Goal: Entertainment & Leisure: Consume media (video, audio)

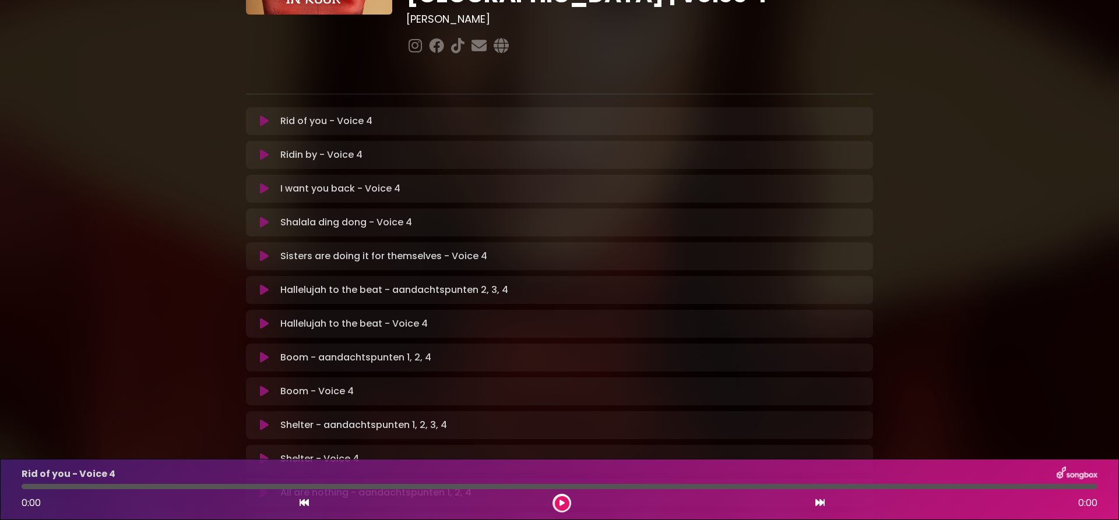
scroll to position [73, 0]
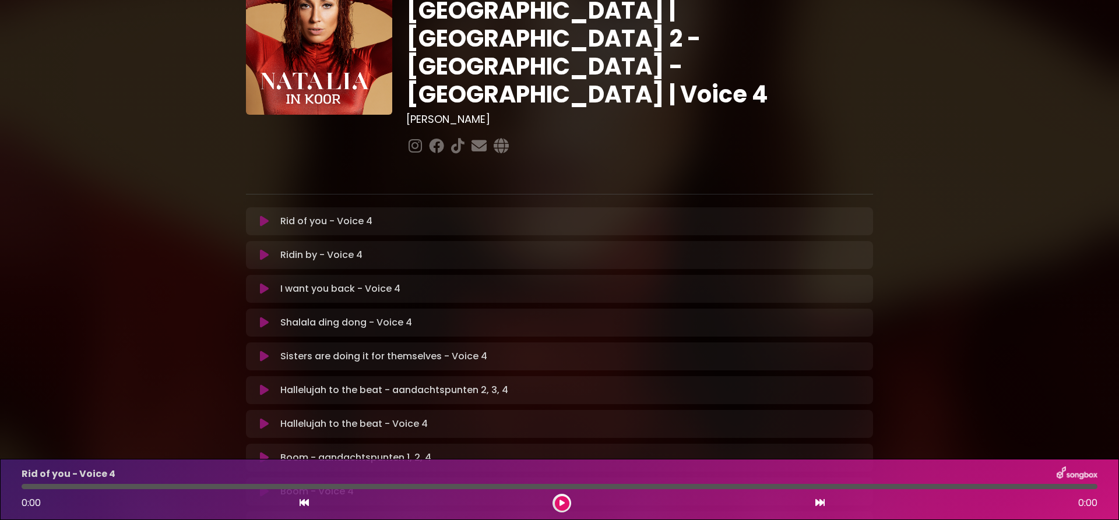
click at [265, 385] on icon at bounding box center [264, 391] width 9 height 12
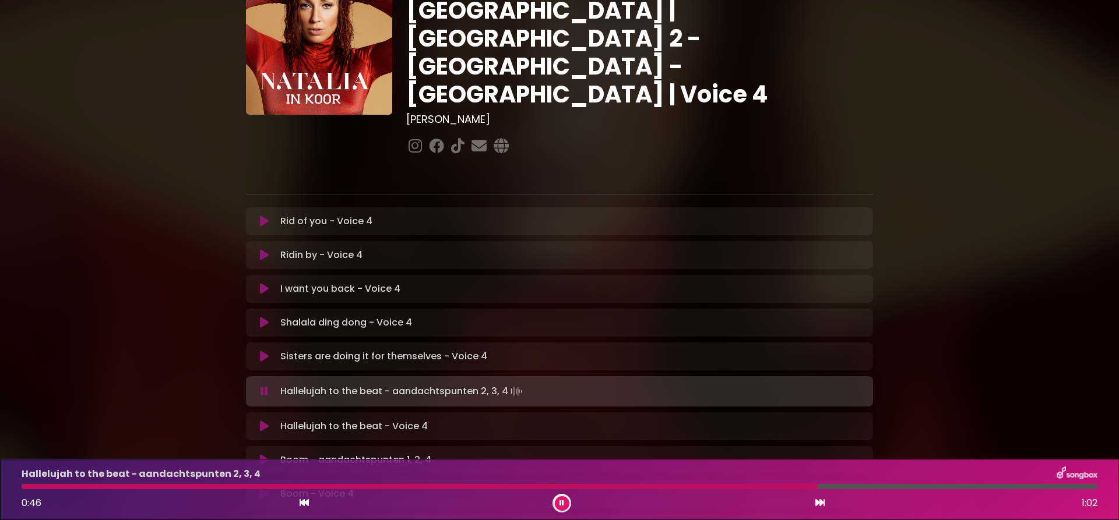
click at [561, 503] on icon at bounding box center [562, 503] width 5 height 7
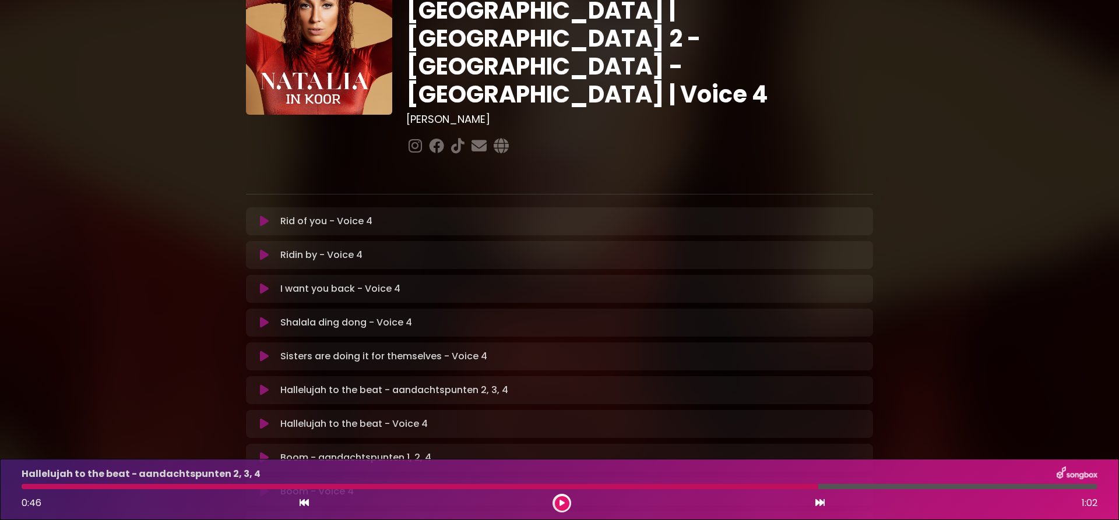
click at [743, 489] on div at bounding box center [420, 486] width 797 height 5
click at [743, 485] on div at bounding box center [420, 486] width 797 height 5
drag, startPoint x: 800, startPoint y: 488, endPoint x: 750, endPoint y: 480, distance: 50.7
click at [750, 484] on div at bounding box center [560, 486] width 1076 height 5
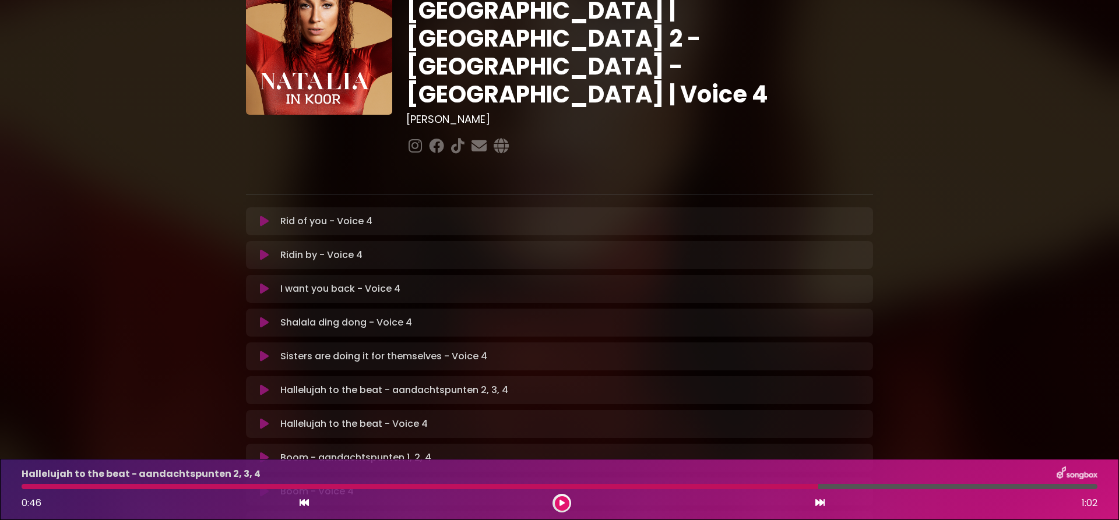
click at [743, 484] on div "Hallelujah to the beat - aandachtspunten 2, 3, 4 0:46 1:02" at bounding box center [560, 490] width 1090 height 46
click at [743, 485] on div at bounding box center [420, 486] width 797 height 5
click at [743, 487] on div at bounding box center [420, 486] width 797 height 5
click at [743, 488] on div at bounding box center [420, 486] width 797 height 5
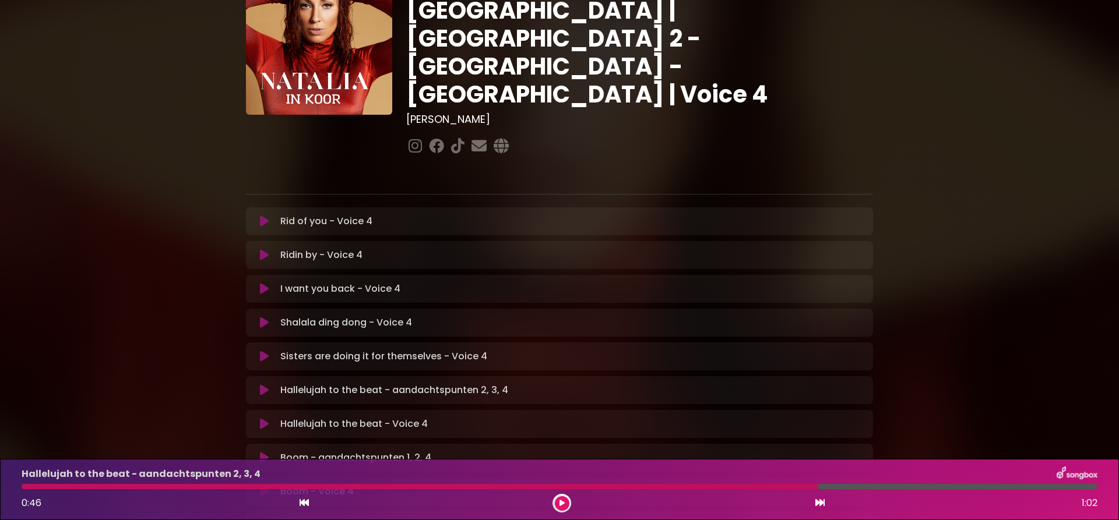
click at [743, 488] on div at bounding box center [420, 486] width 797 height 5
click at [561, 505] on icon at bounding box center [562, 503] width 5 height 7
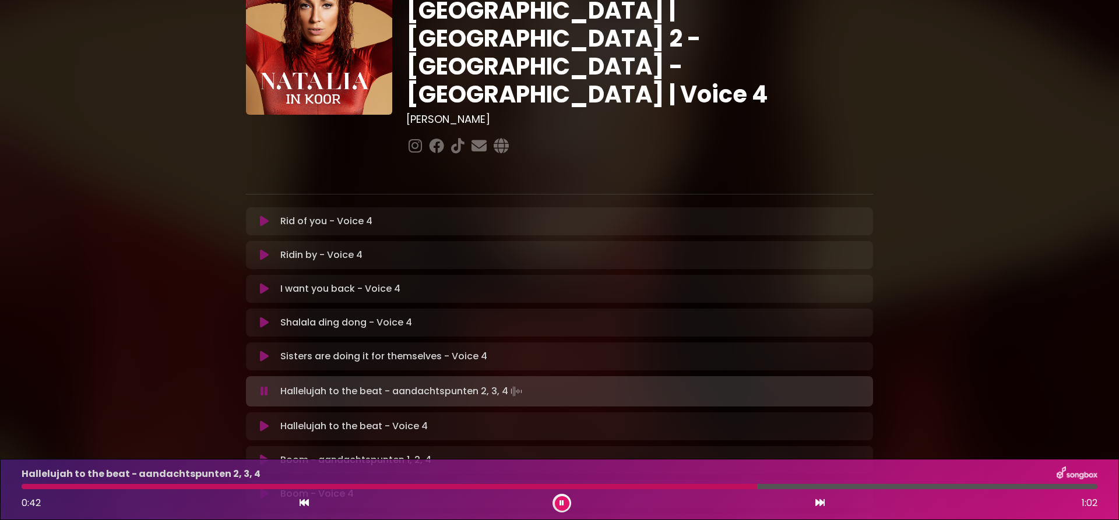
click at [702, 487] on div at bounding box center [390, 486] width 736 height 5
click at [674, 489] on div at bounding box center [370, 486] width 696 height 5
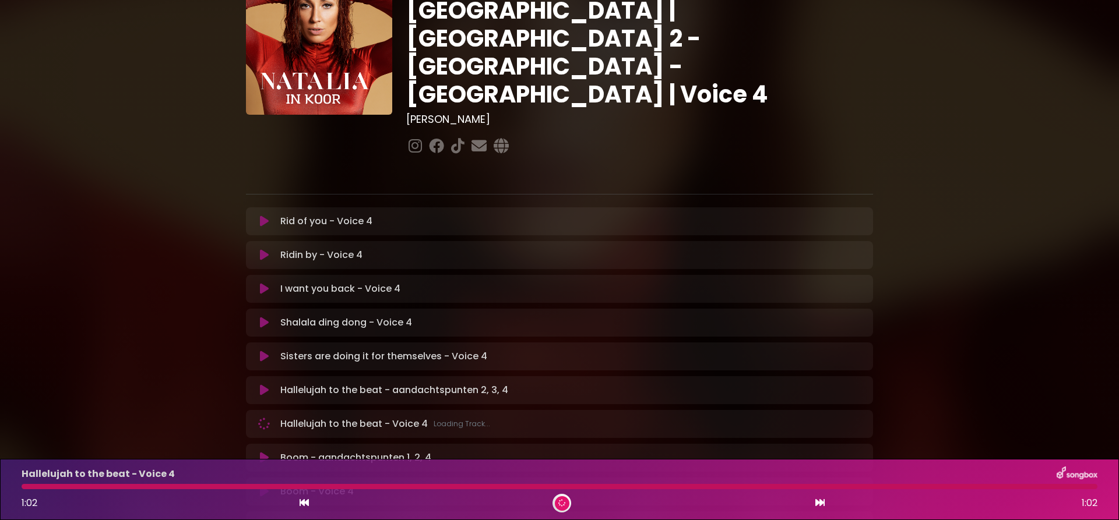
click at [838, 486] on div at bounding box center [560, 486] width 1076 height 5
click at [838, 488] on div at bounding box center [560, 486] width 1076 height 5
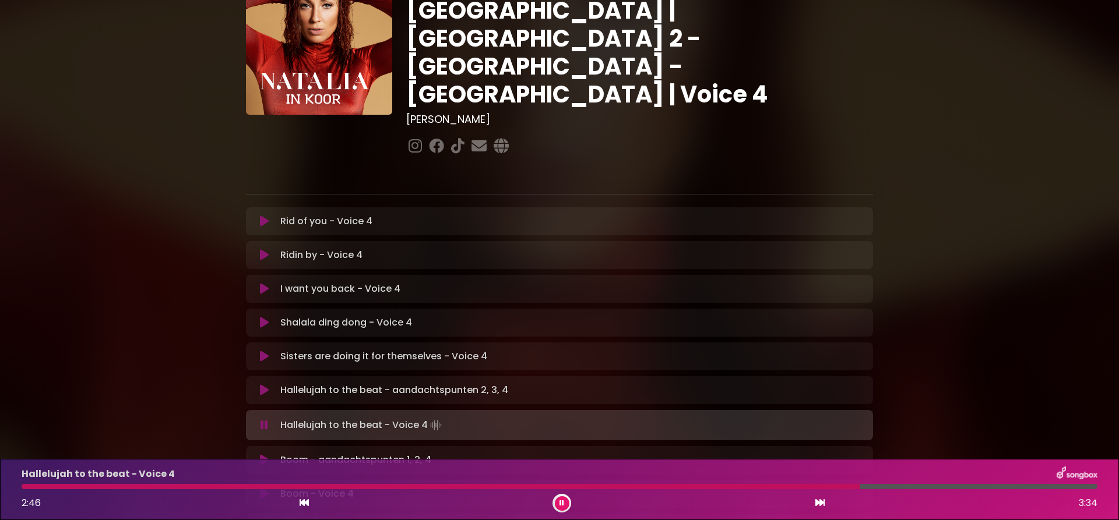
click at [301, 502] on icon at bounding box center [304, 502] width 9 height 9
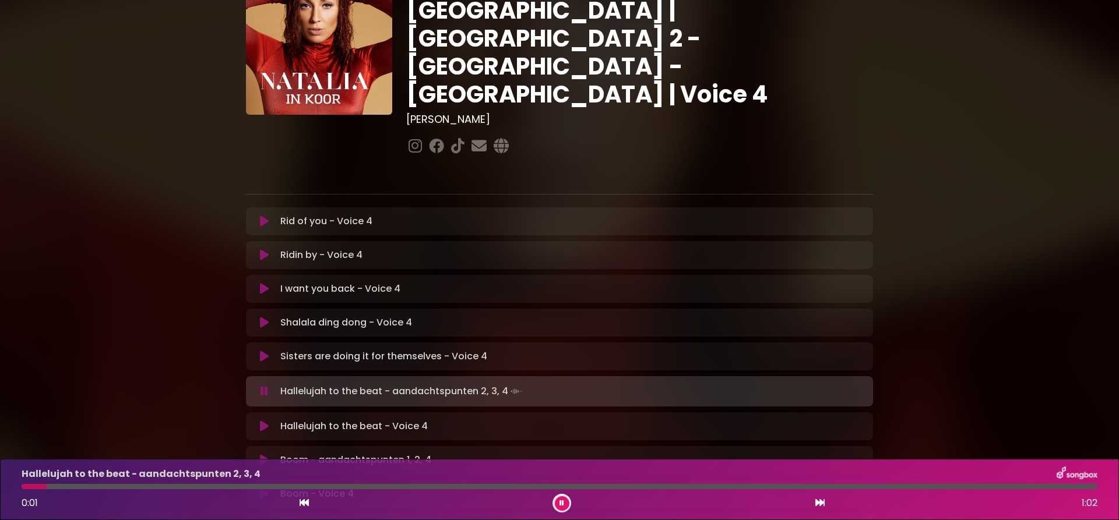
click at [844, 483] on div "Hallelujah to the beat - aandachtspunten 2, 3, 4 0:01 1:02" at bounding box center [560, 490] width 1090 height 46
click at [840, 488] on div at bounding box center [560, 486] width 1076 height 5
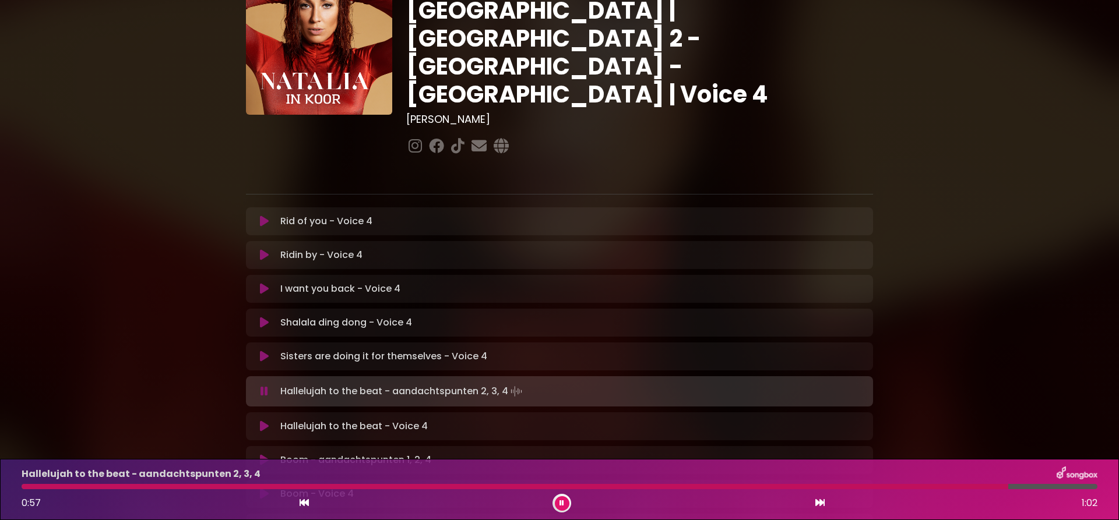
click at [780, 485] on div at bounding box center [515, 486] width 987 height 5
click at [741, 489] on div at bounding box center [423, 486] width 803 height 5
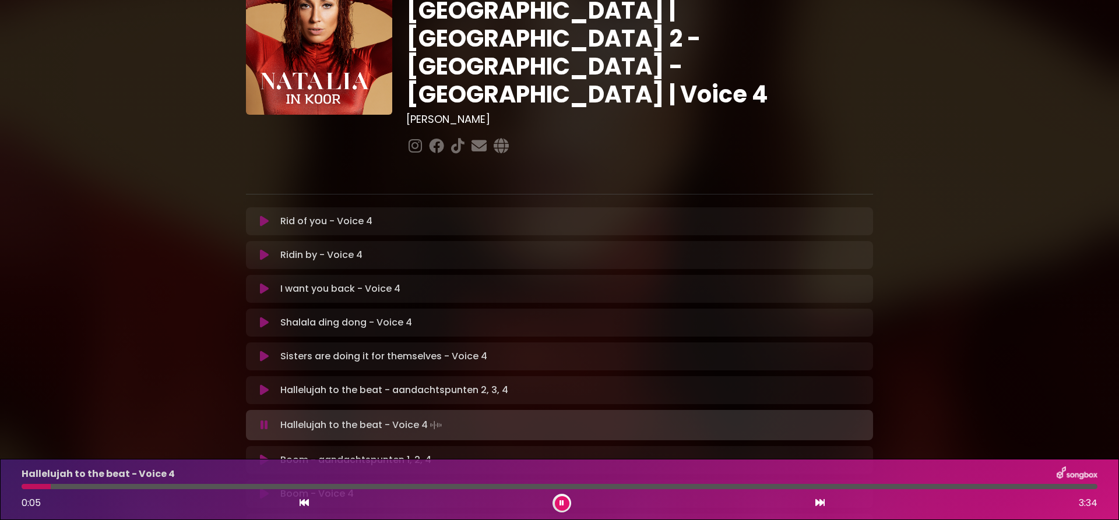
click at [817, 503] on icon at bounding box center [819, 502] width 9 height 9
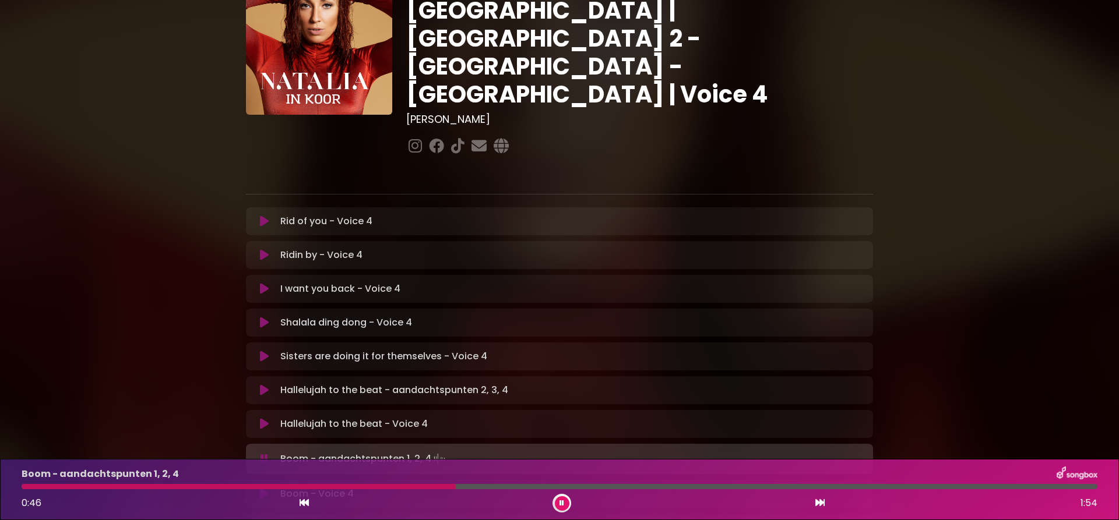
click at [566, 500] on button at bounding box center [562, 504] width 15 height 15
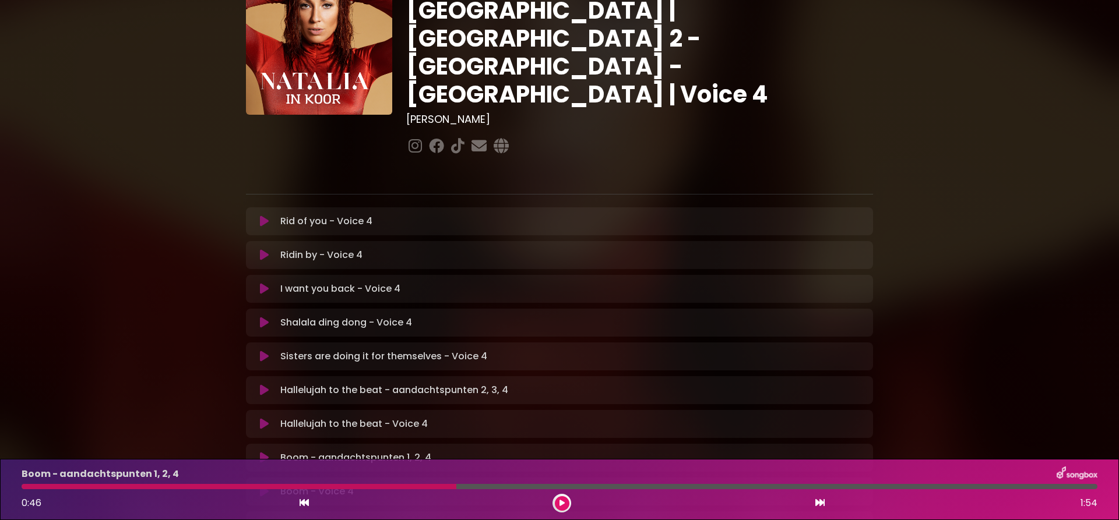
click at [381, 487] on div at bounding box center [239, 486] width 435 height 5
drag, startPoint x: 550, startPoint y: 503, endPoint x: 557, endPoint y: 502, distance: 6.4
click at [551, 503] on div "0:46 1:54" at bounding box center [560, 503] width 1090 height 19
click at [563, 502] on icon at bounding box center [562, 503] width 6 height 7
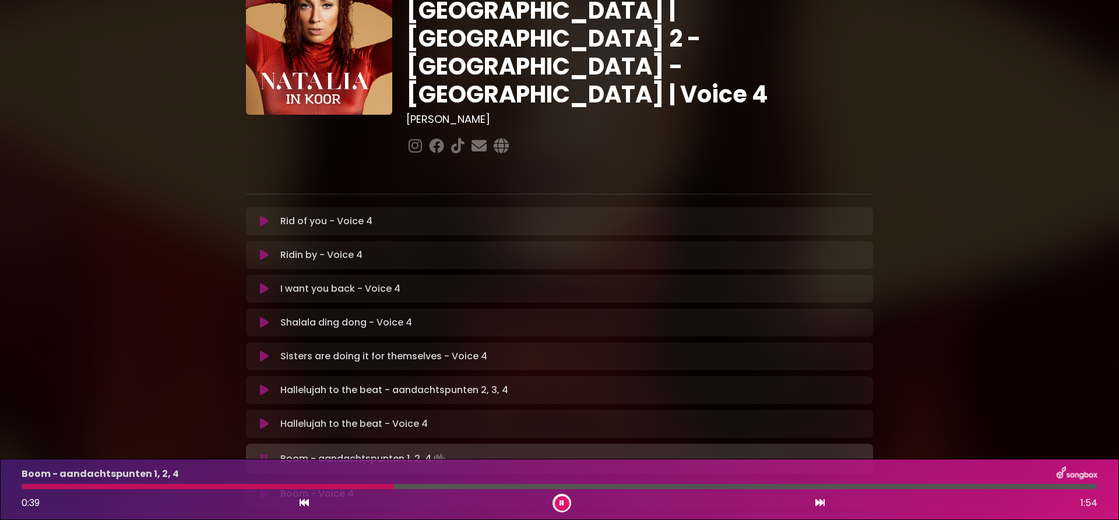
click at [301, 484] on div "Boom - aandachtspunten 1, 2, 4 0:39 1:54" at bounding box center [560, 490] width 1090 height 46
click at [301, 487] on div at bounding box center [211, 486] width 379 height 5
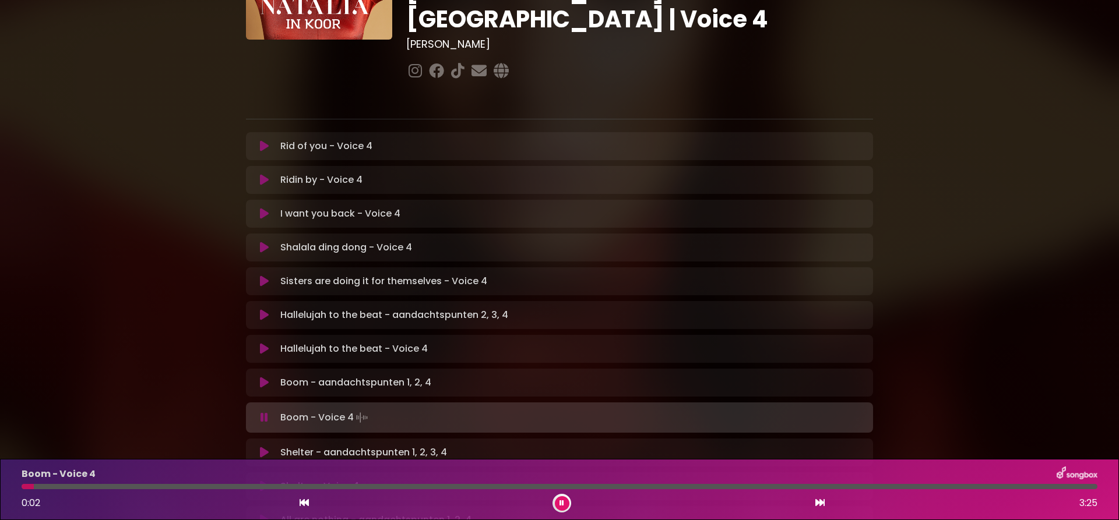
scroll to position [220, 0]
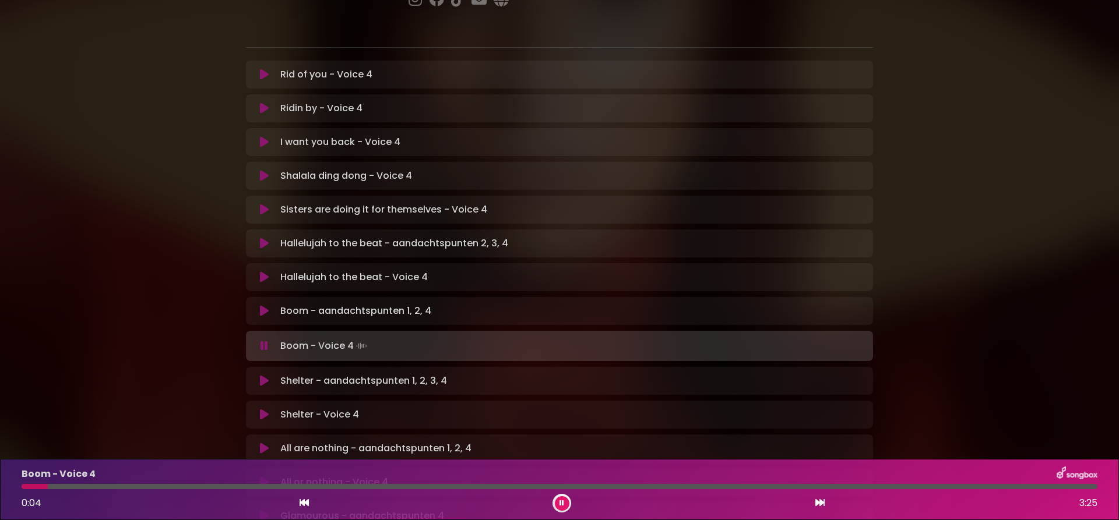
click at [264, 375] on icon at bounding box center [264, 381] width 9 height 12
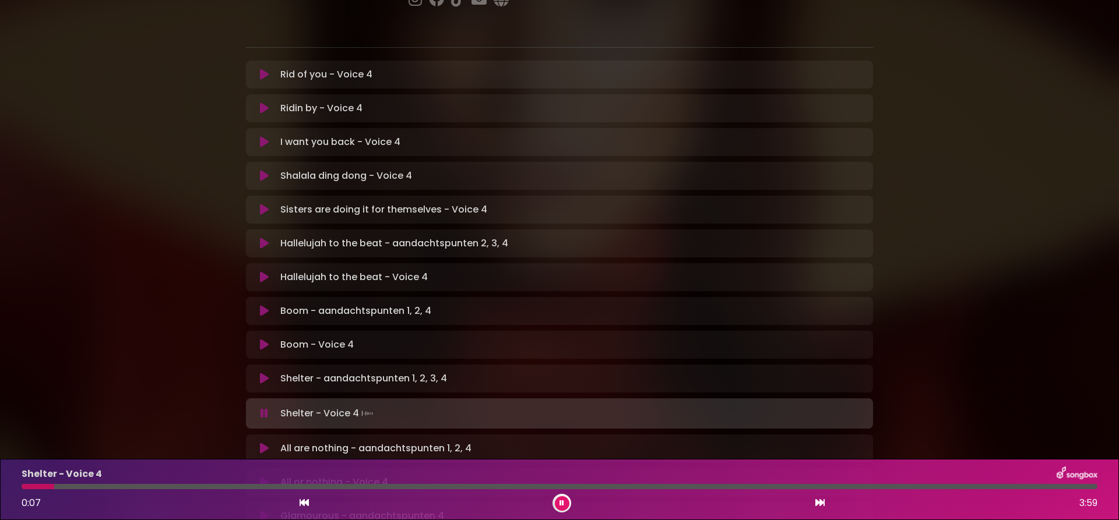
click at [267, 443] on icon at bounding box center [264, 449] width 9 height 12
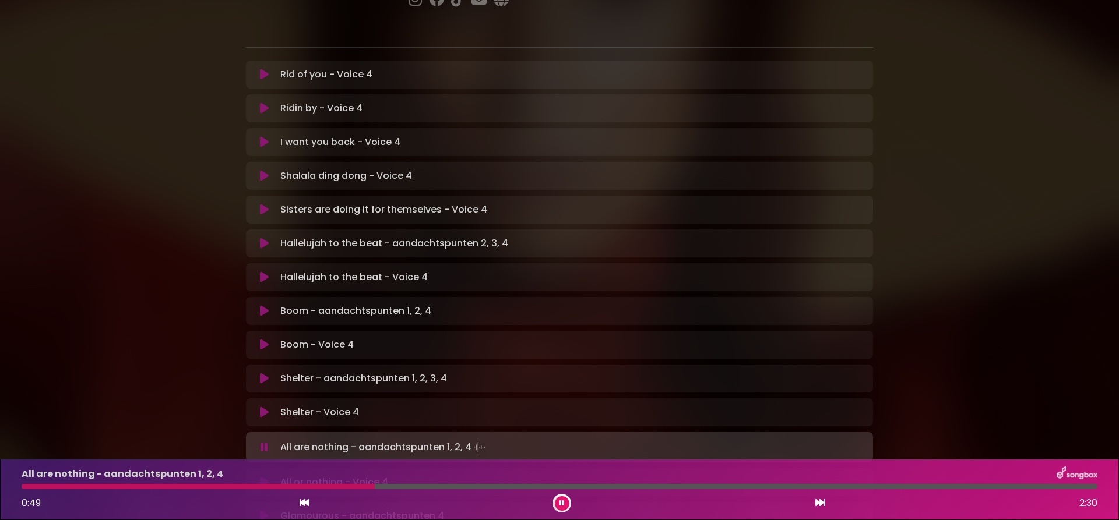
click at [150, 484] on div "All are nothing - aandachtspunten 1, 2, 4 0:49 2:30" at bounding box center [560, 490] width 1090 height 46
click at [142, 486] on div at bounding box center [201, 486] width 359 height 5
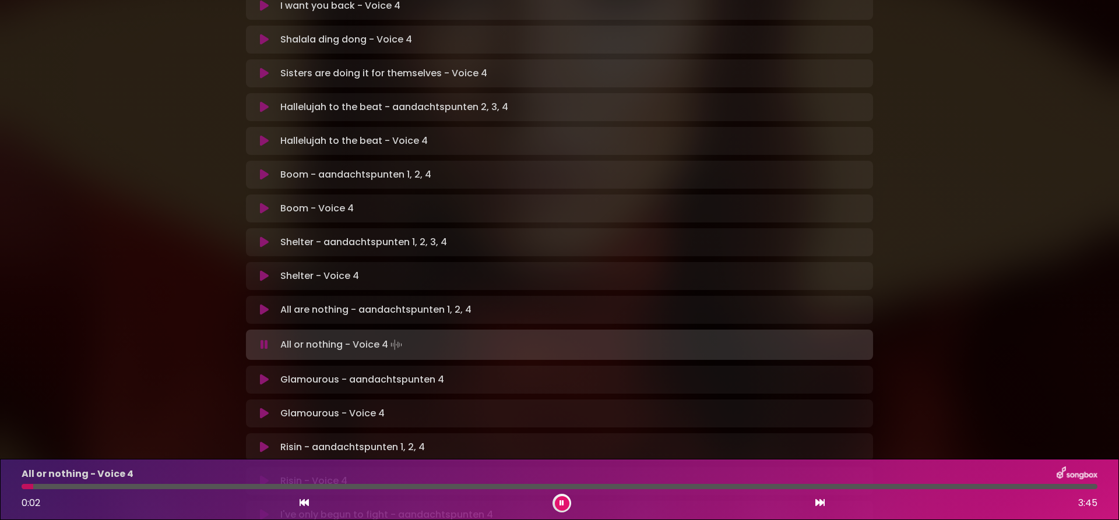
scroll to position [367, 0]
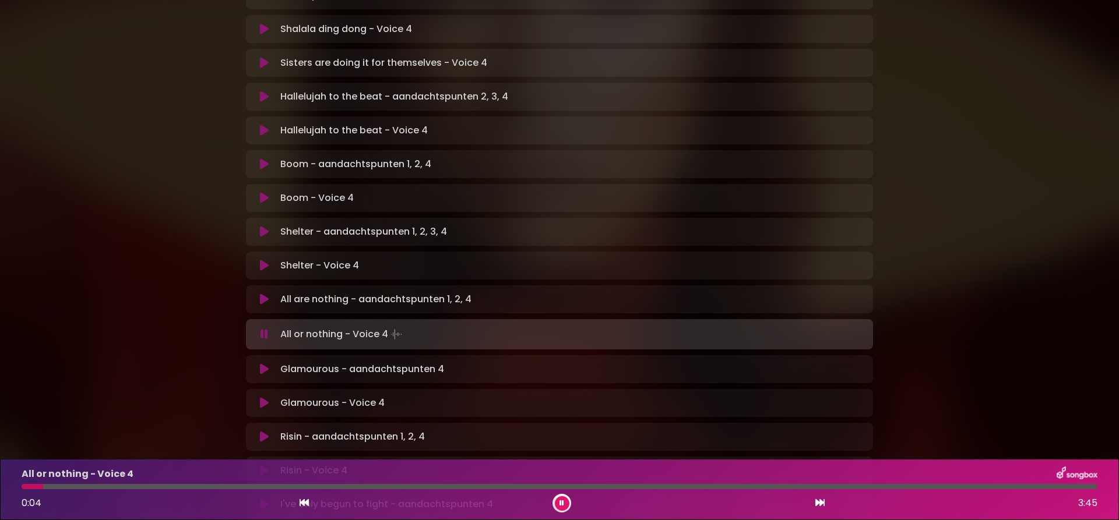
click at [261, 364] on icon at bounding box center [264, 370] width 9 height 12
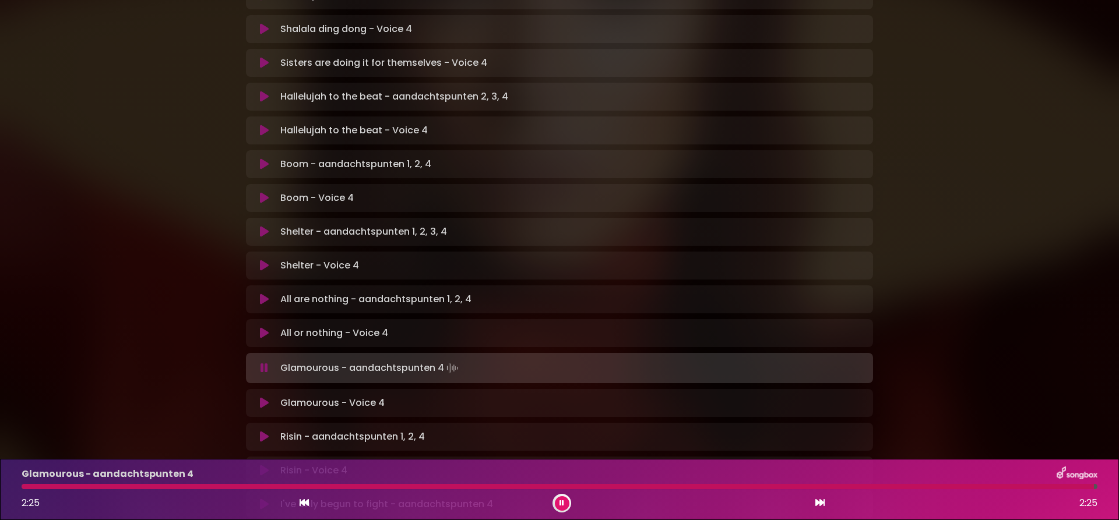
click at [565, 505] on button at bounding box center [562, 504] width 15 height 15
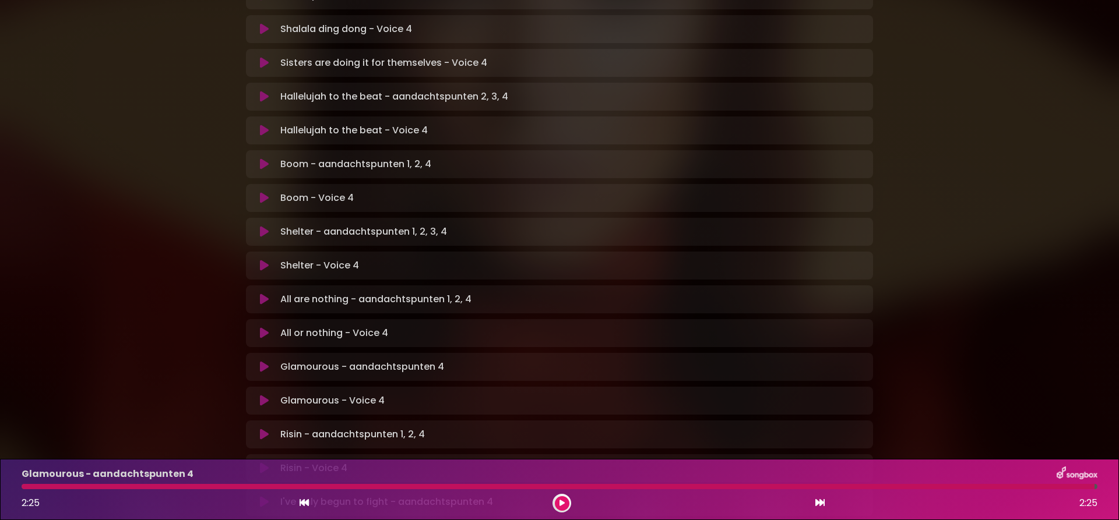
click at [560, 509] on button at bounding box center [562, 504] width 15 height 15
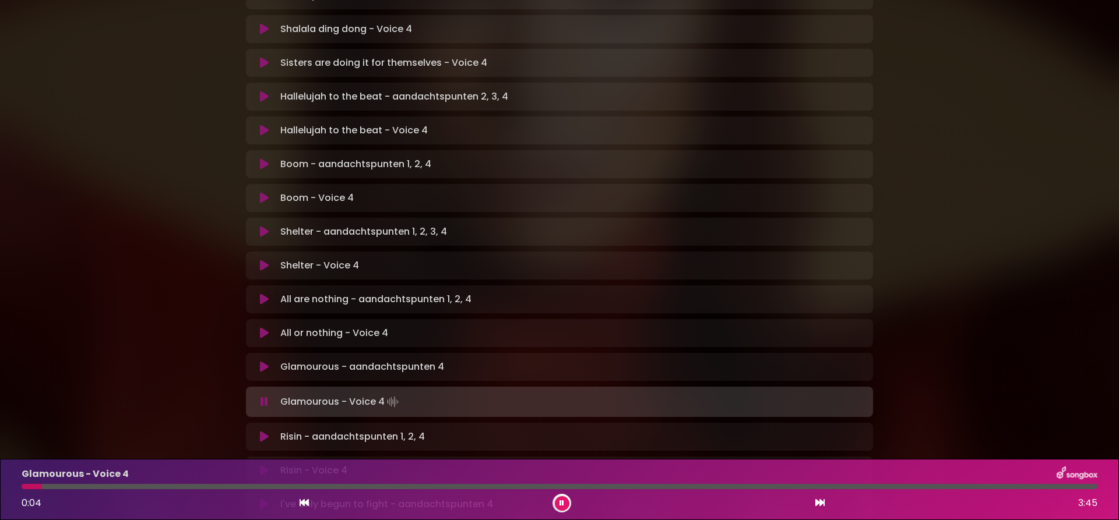
click at [266, 431] on icon at bounding box center [264, 437] width 9 height 12
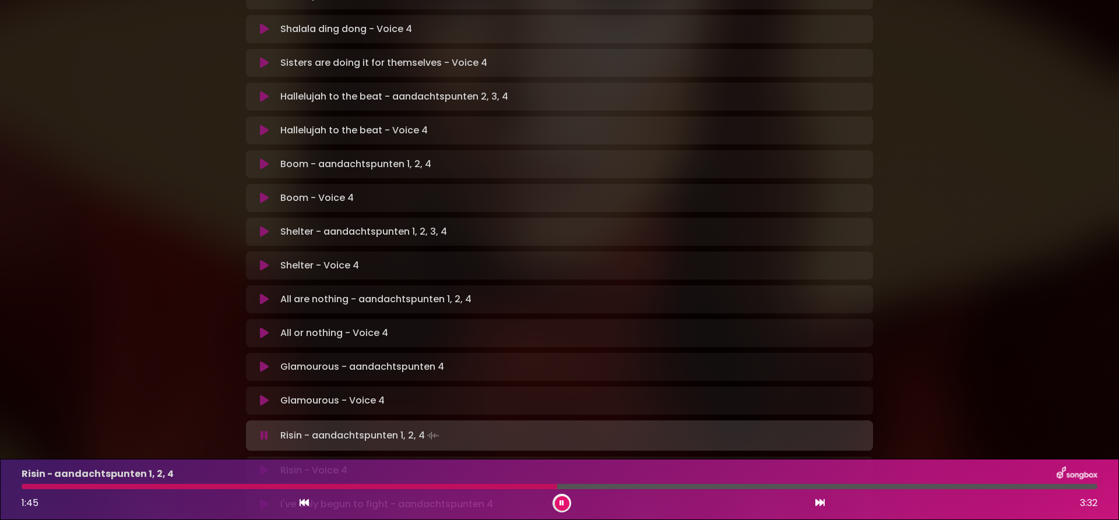
click at [474, 486] on div at bounding box center [290, 486] width 536 height 5
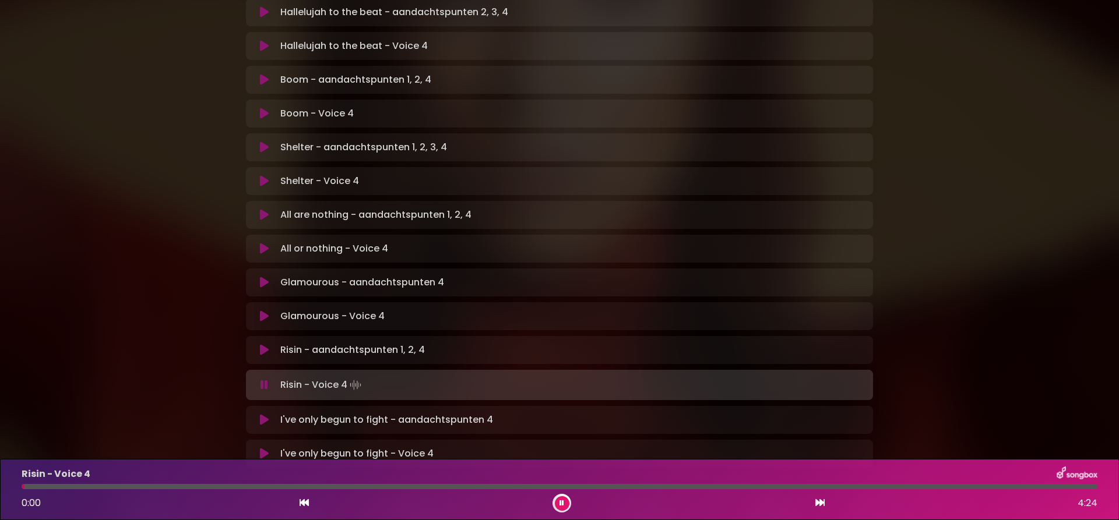
scroll to position [492, 0]
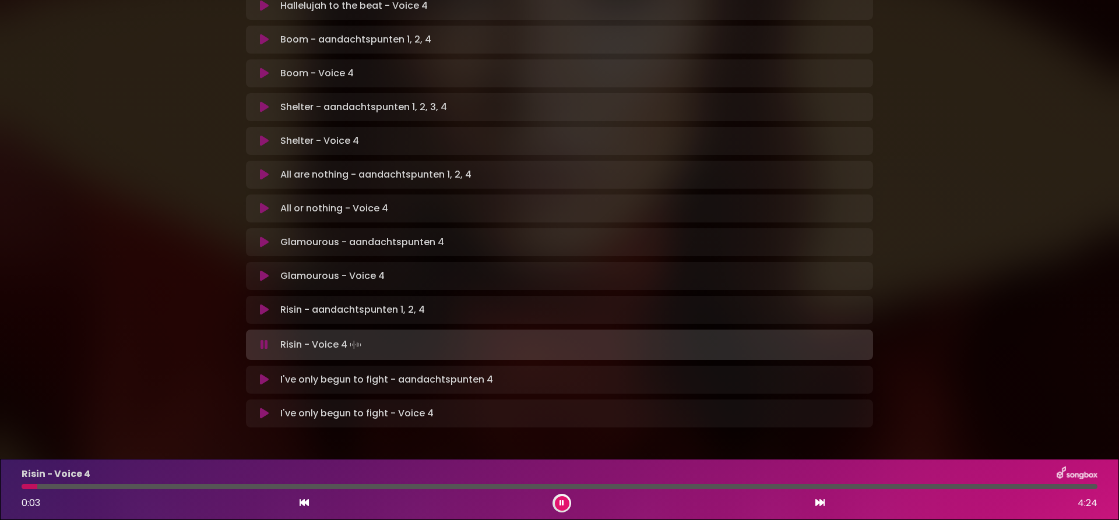
drag, startPoint x: 819, startPoint y: 504, endPoint x: 787, endPoint y: 502, distance: 32.1
click at [818, 504] on icon at bounding box center [819, 502] width 9 height 9
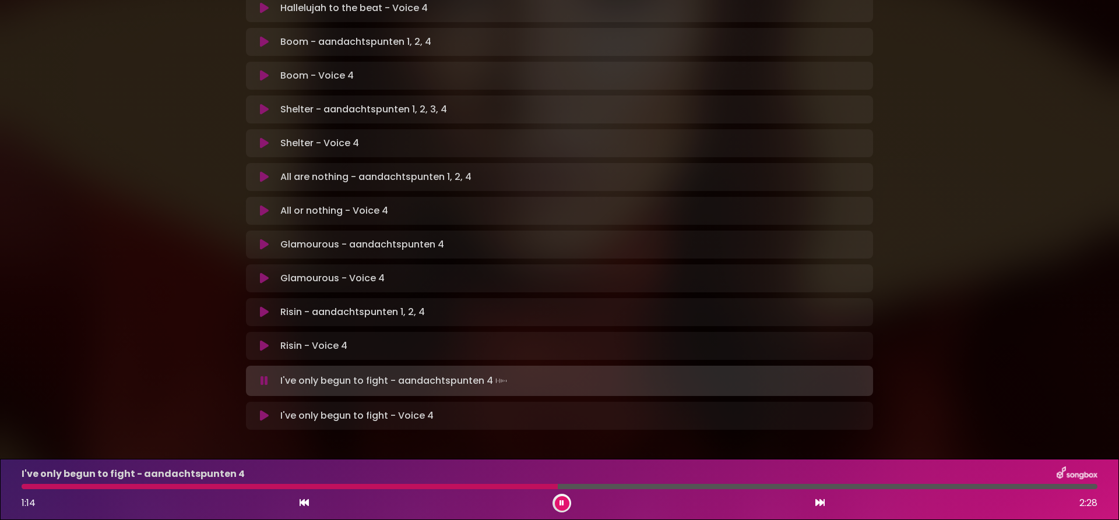
click at [472, 487] on div at bounding box center [290, 486] width 536 height 5
click at [431, 487] on div at bounding box center [560, 486] width 1076 height 5
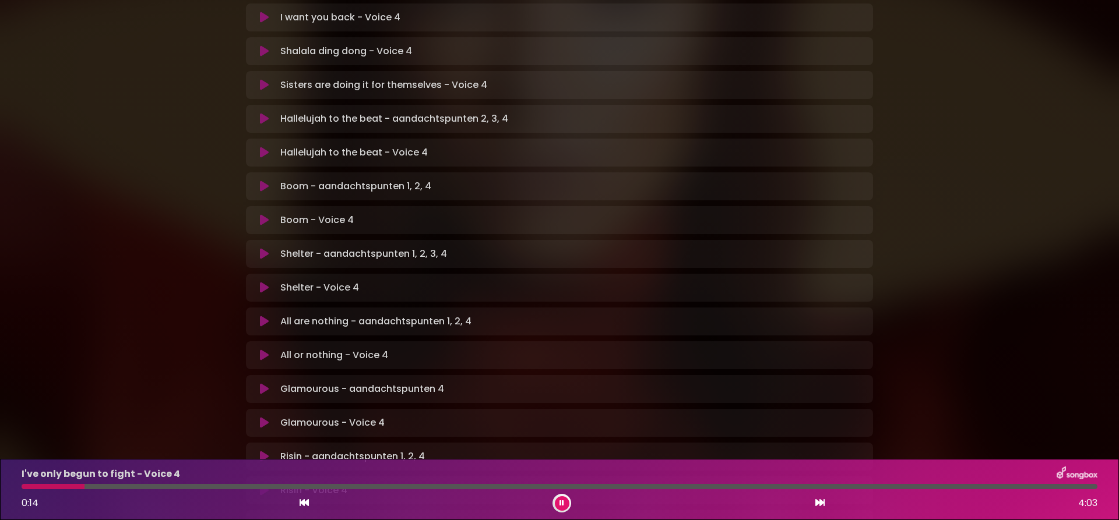
scroll to position [0, 0]
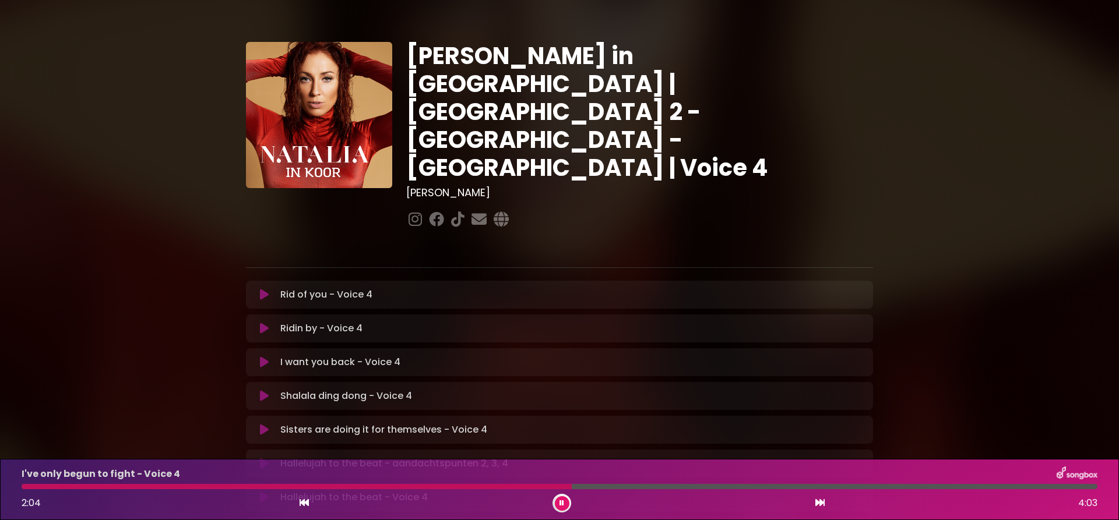
click at [557, 496] on div "2:04 4:03" at bounding box center [560, 503] width 1090 height 19
click at [563, 498] on button at bounding box center [562, 504] width 15 height 15
